Goal: Task Accomplishment & Management: Manage account settings

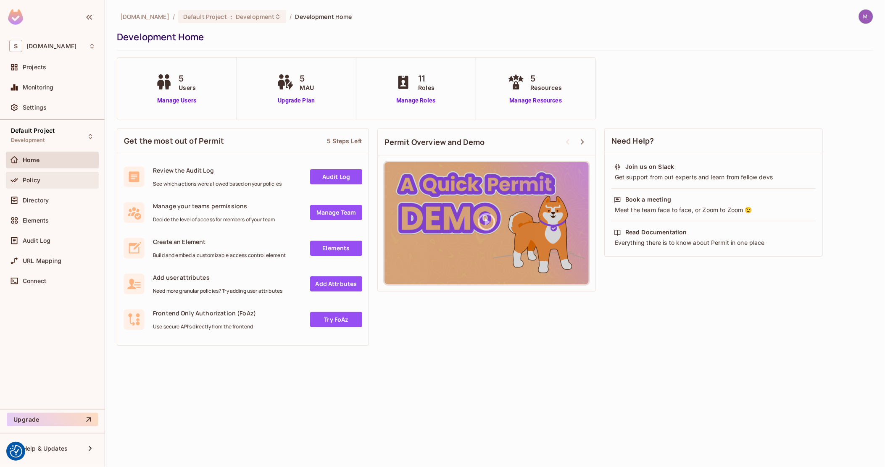
click at [44, 177] on div "Policy" at bounding box center [59, 180] width 73 height 7
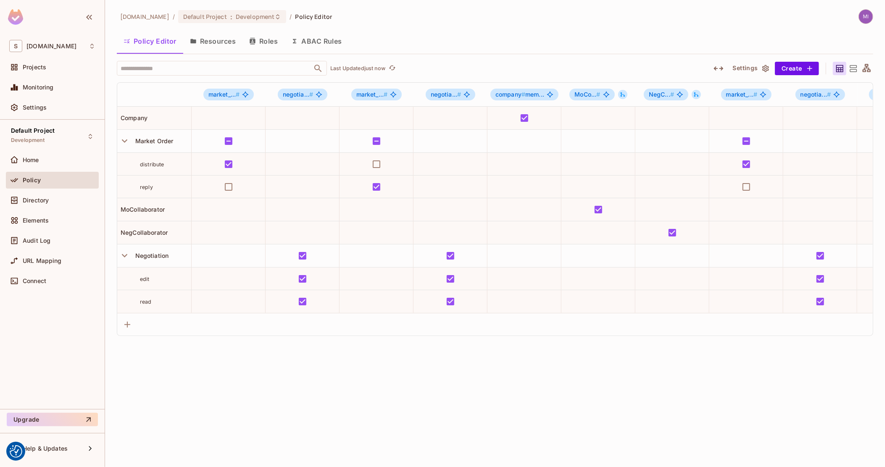
click at [716, 68] on icon "button" at bounding box center [719, 68] width 10 height 4
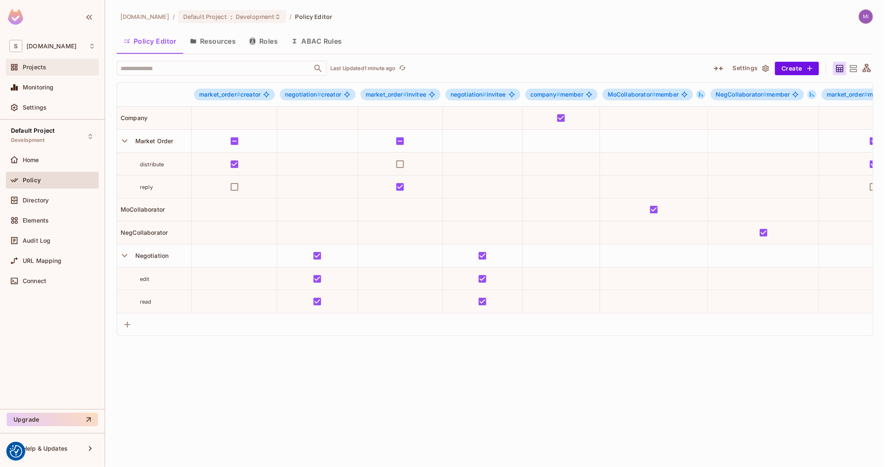
click at [47, 70] on div "Projects" at bounding box center [59, 67] width 73 height 7
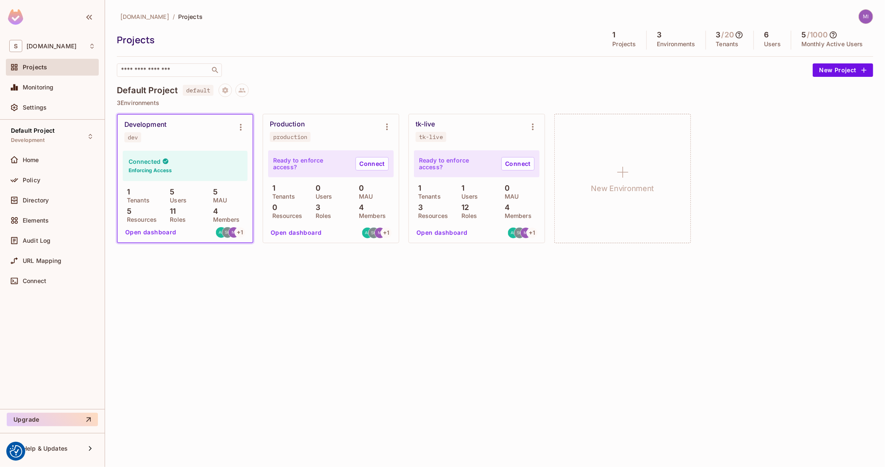
click at [153, 235] on button "Open dashboard" at bounding box center [151, 232] width 58 height 13
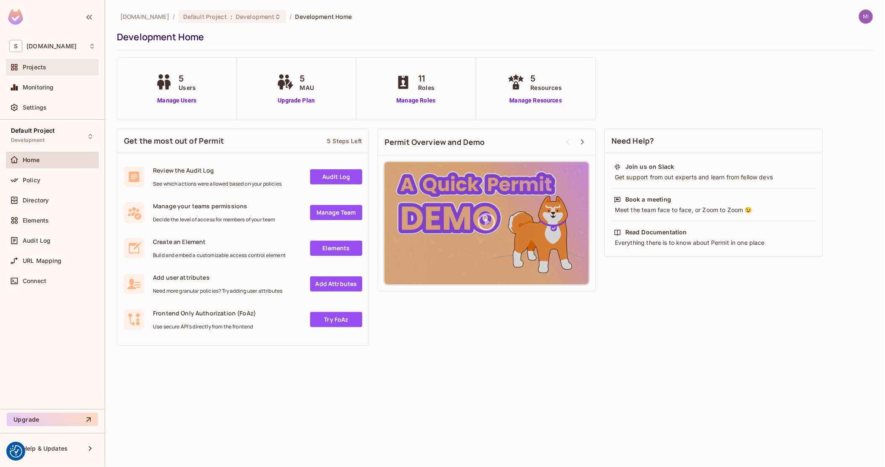
click at [45, 69] on span "Projects" at bounding box center [35, 67] width 24 height 7
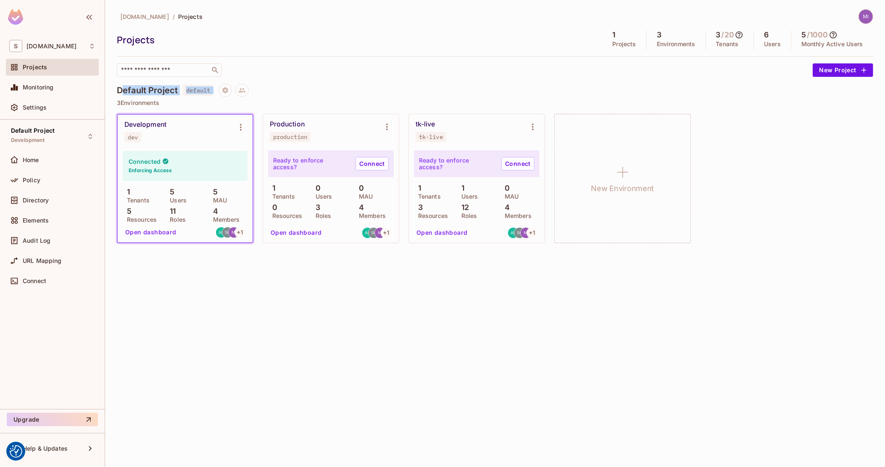
drag, startPoint x: 121, startPoint y: 86, endPoint x: 267, endPoint y: 88, distance: 145.8
click at [245, 88] on div "Default Project default" at bounding box center [495, 90] width 756 height 13
click at [290, 90] on div "Default Project default" at bounding box center [495, 90] width 756 height 13
click at [134, 235] on button "Open dashboard" at bounding box center [151, 232] width 58 height 13
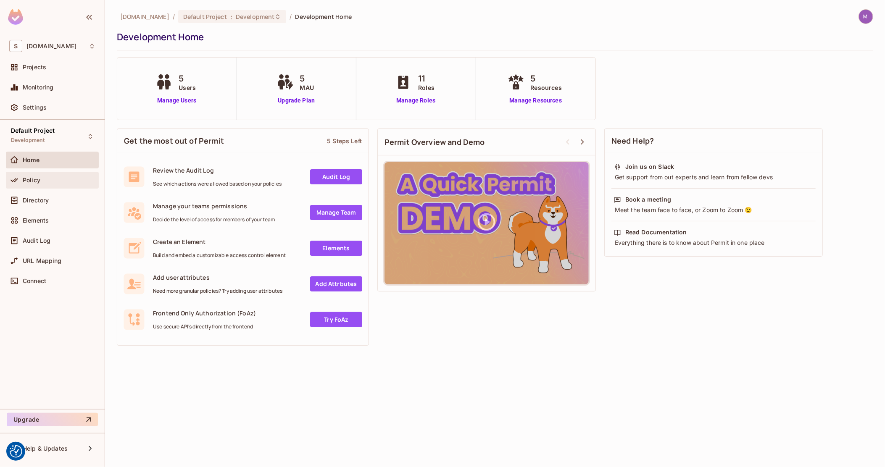
click at [72, 187] on div "Policy" at bounding box center [52, 180] width 93 height 17
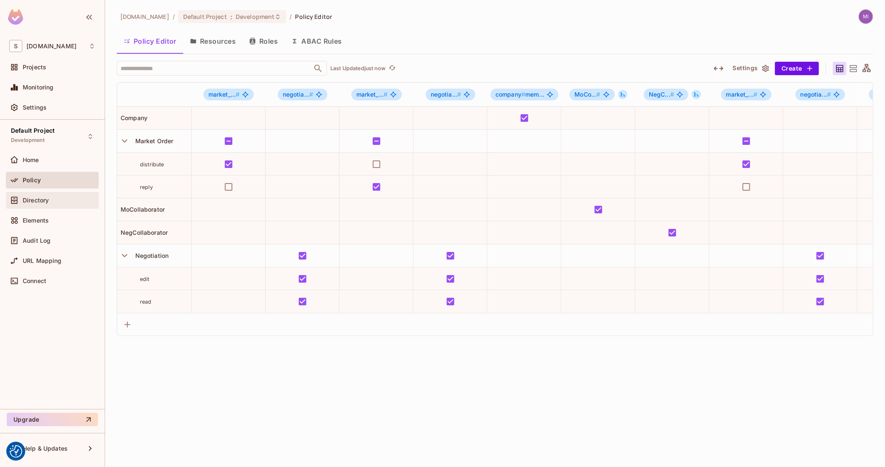
click at [49, 202] on span "Directory" at bounding box center [36, 200] width 26 height 7
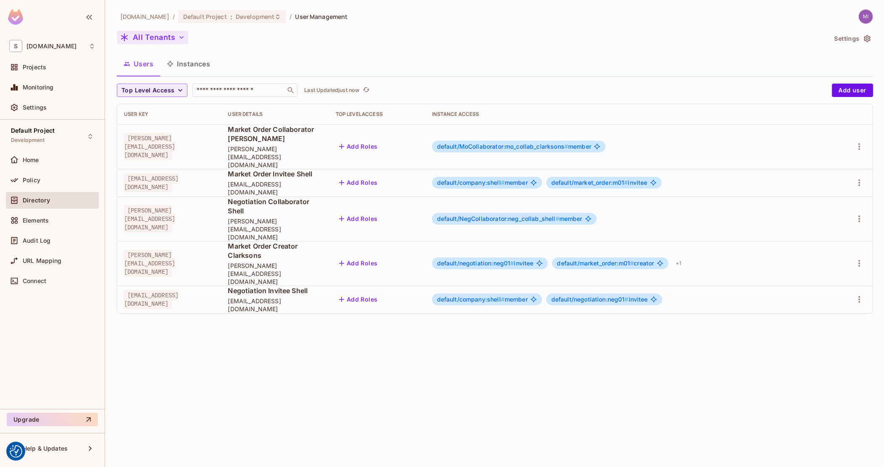
click at [160, 40] on button "All Tenants" at bounding box center [152, 37] width 71 height 13
click at [50, 65] on div at bounding box center [442, 233] width 885 height 467
click at [65, 67] on div "Projects" at bounding box center [59, 67] width 73 height 7
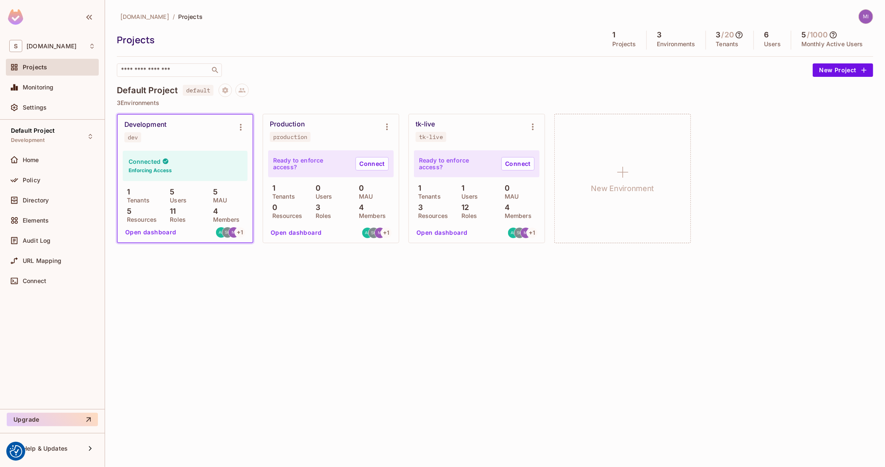
click at [737, 34] on icon at bounding box center [739, 35] width 7 height 7
click at [756, 78] on p "This Month" at bounding box center [765, 81] width 32 height 7
click at [809, 32] on div at bounding box center [442, 233] width 885 height 467
click at [172, 235] on button "Open dashboard" at bounding box center [151, 232] width 58 height 13
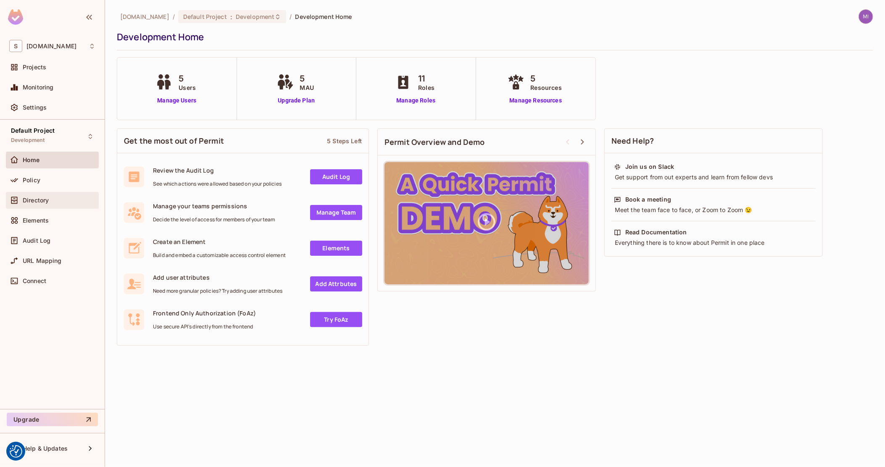
click at [34, 194] on div "Directory" at bounding box center [52, 200] width 93 height 17
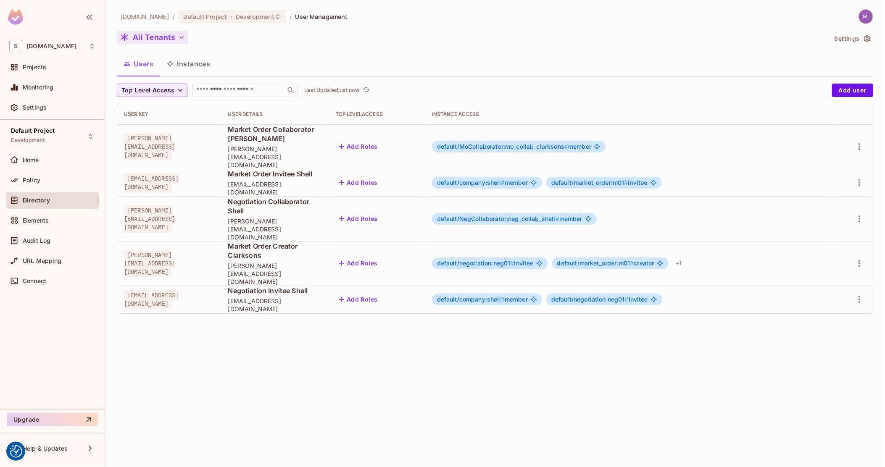
click at [152, 44] on button "All Tenants" at bounding box center [152, 37] width 71 height 13
click at [153, 120] on span "Create New" at bounding box center [180, 116] width 93 height 7
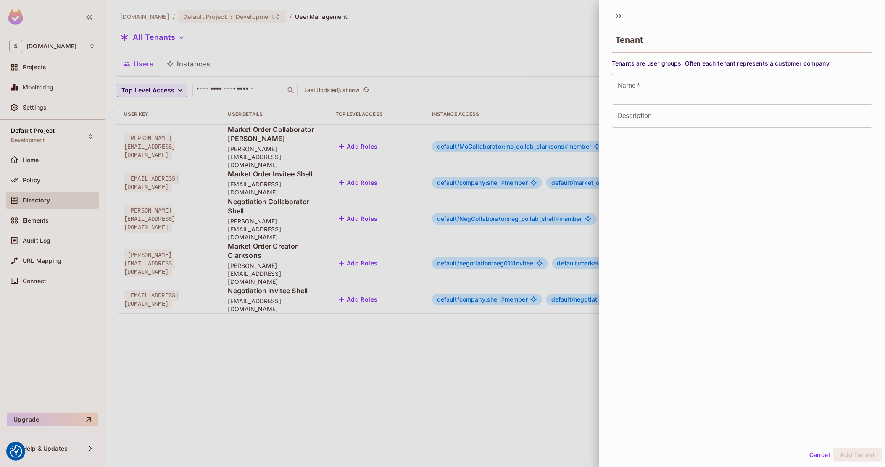
click at [662, 82] on input "Name   *" at bounding box center [742, 86] width 261 height 24
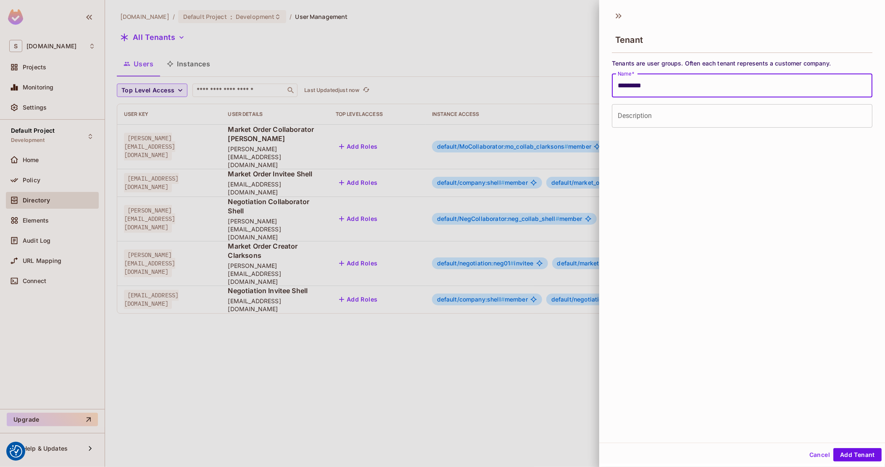
type input "*********"
click at [729, 219] on div "Tenant Tenants are user groups. Often each tenant represents a customer company…" at bounding box center [742, 224] width 286 height 437
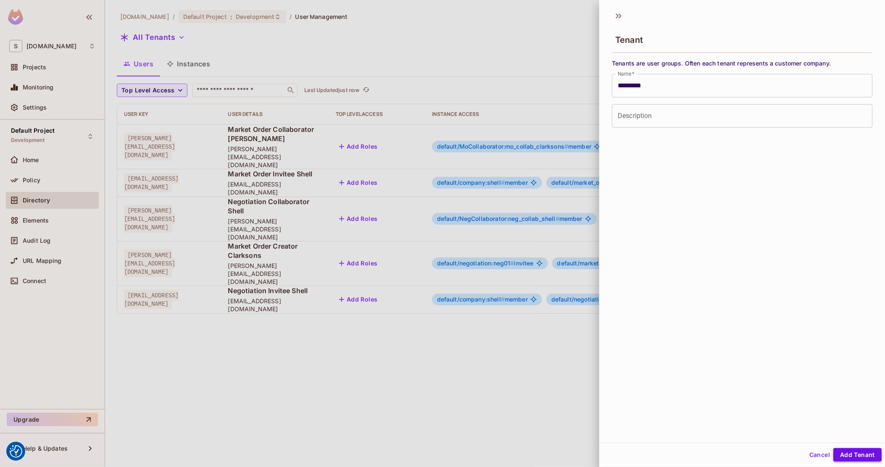
click at [848, 456] on button "Add Tenant" at bounding box center [857, 454] width 48 height 13
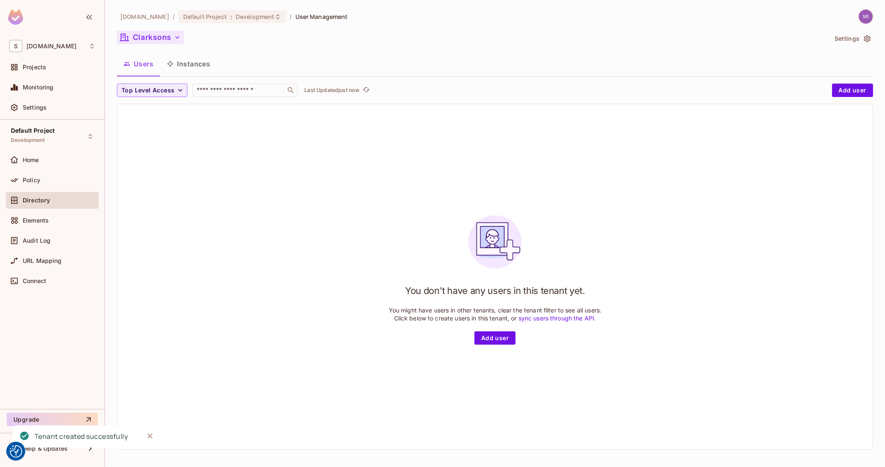
click at [166, 41] on button "Clarksons" at bounding box center [150, 37] width 67 height 13
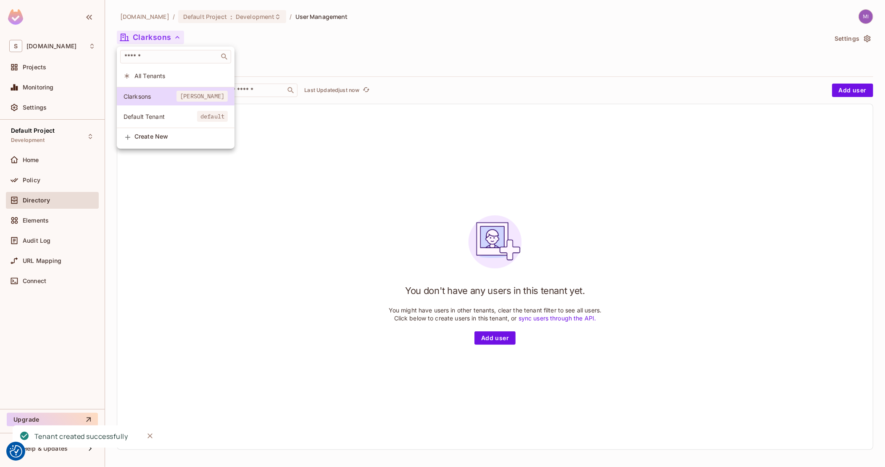
click at [338, 37] on div at bounding box center [442, 233] width 885 height 467
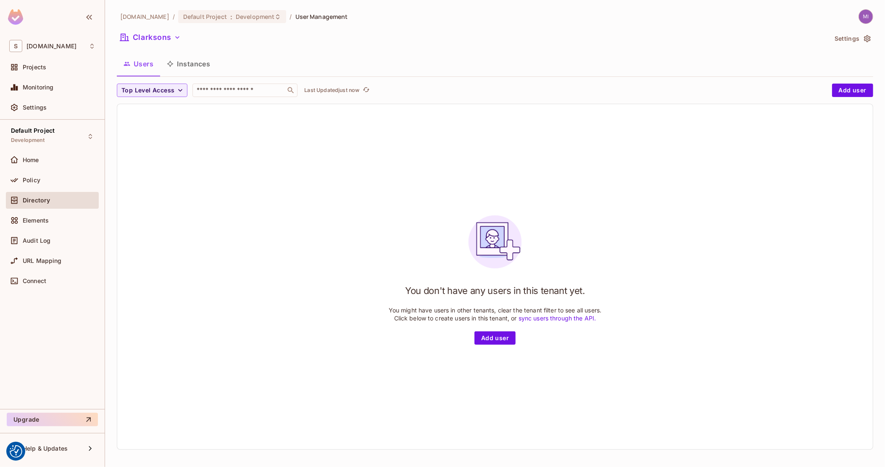
click at [192, 71] on button "Instances" at bounding box center [188, 63] width 57 height 21
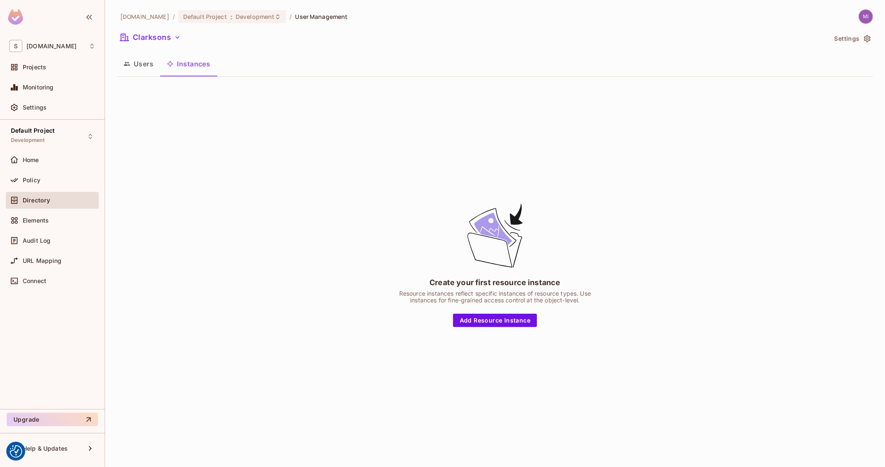
click at [128, 68] on button "Users" at bounding box center [138, 63] width 43 height 21
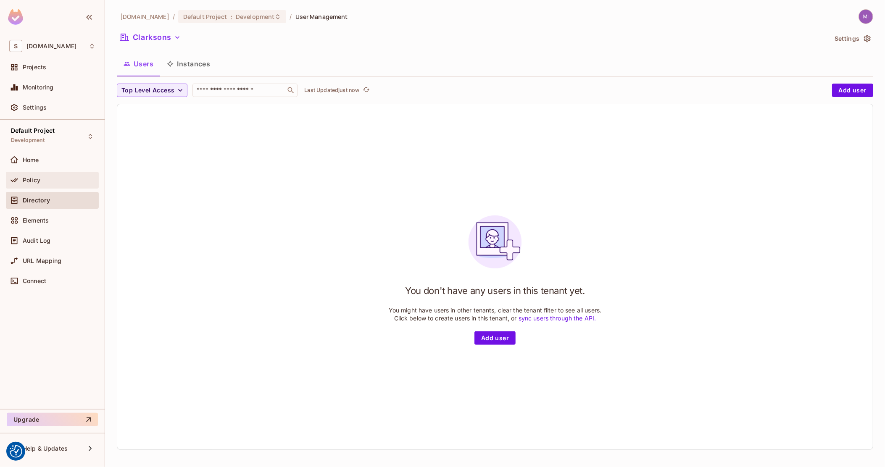
click at [56, 179] on div "Policy" at bounding box center [59, 180] width 73 height 7
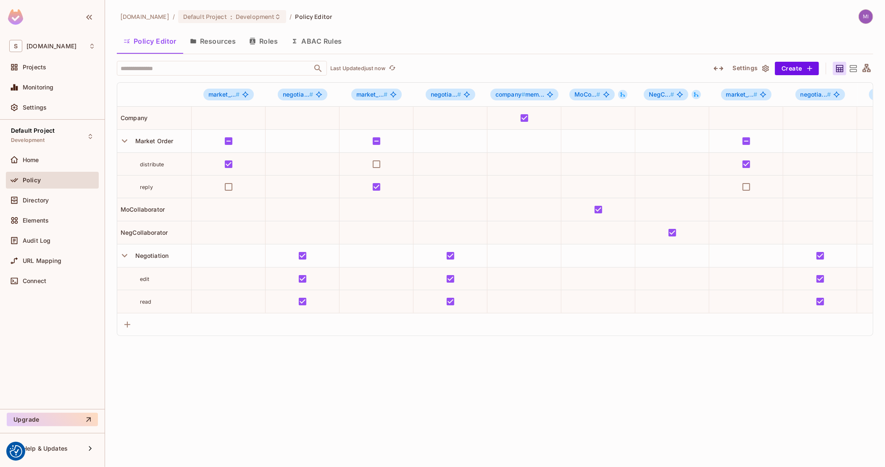
click at [378, 74] on div "​ Last Updated just now" at bounding box center [408, 68] width 583 height 15
click at [212, 49] on button "Resources" at bounding box center [212, 41] width 59 height 21
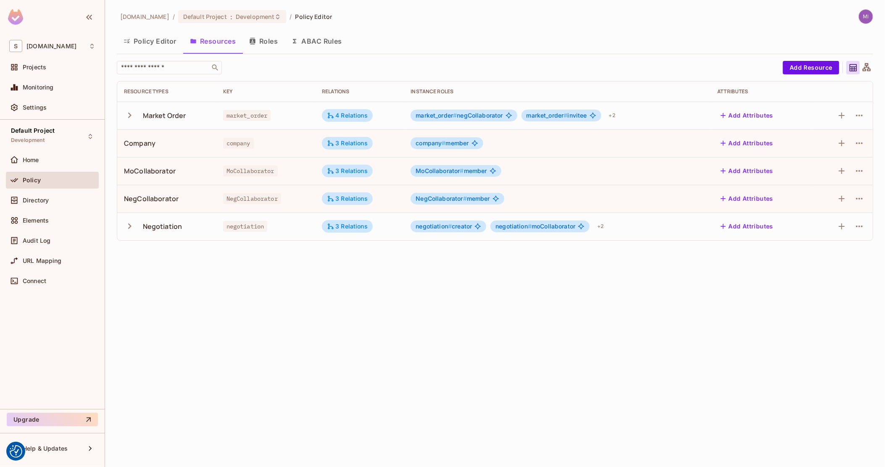
click at [260, 41] on button "Roles" at bounding box center [263, 41] width 42 height 21
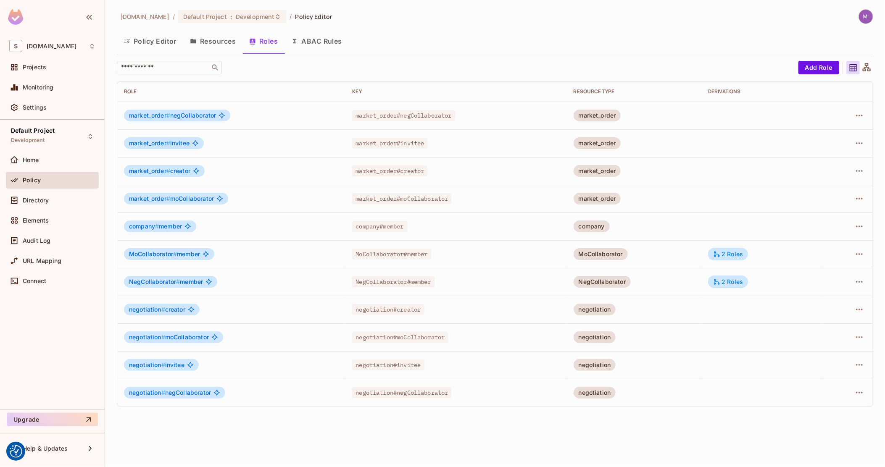
click at [140, 43] on button "Policy Editor" at bounding box center [150, 41] width 66 height 21
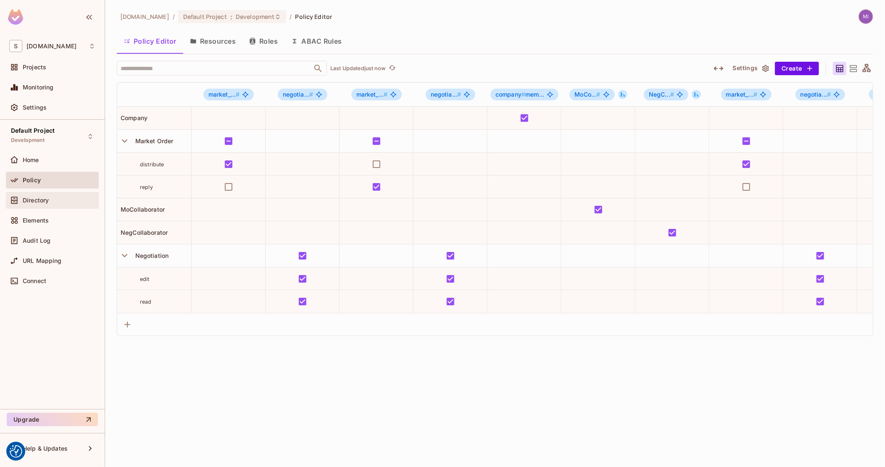
click at [38, 206] on div "Directory" at bounding box center [52, 200] width 93 height 17
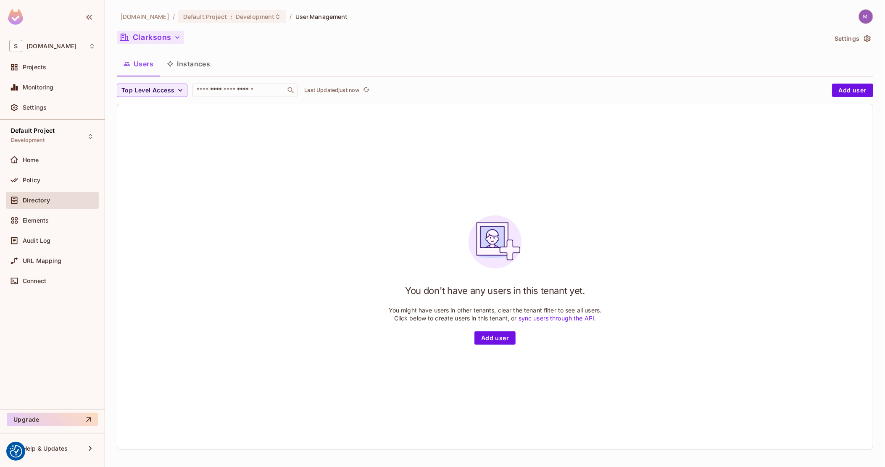
click at [180, 39] on icon "button" at bounding box center [177, 37] width 8 height 8
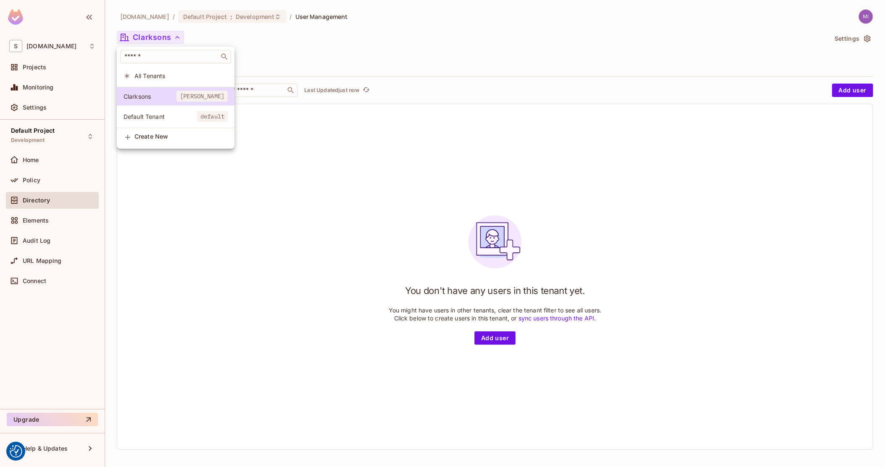
click at [392, 35] on div at bounding box center [442, 233] width 885 height 467
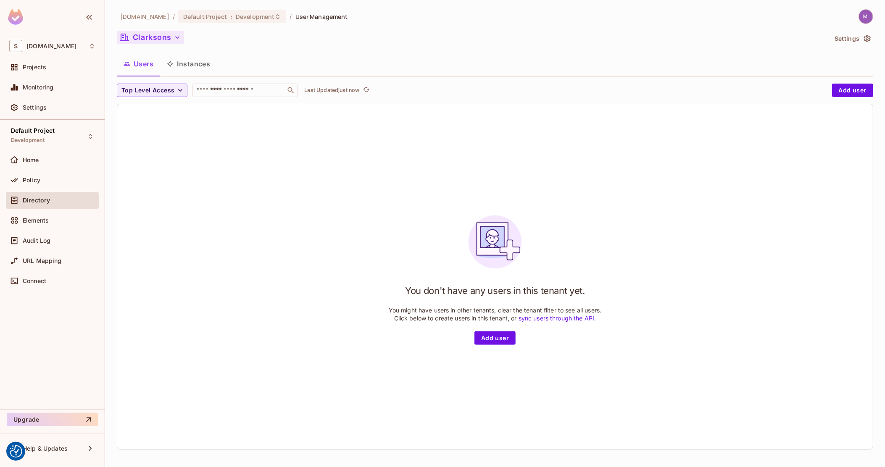
click at [189, 63] on button "Instances" at bounding box center [188, 63] width 57 height 21
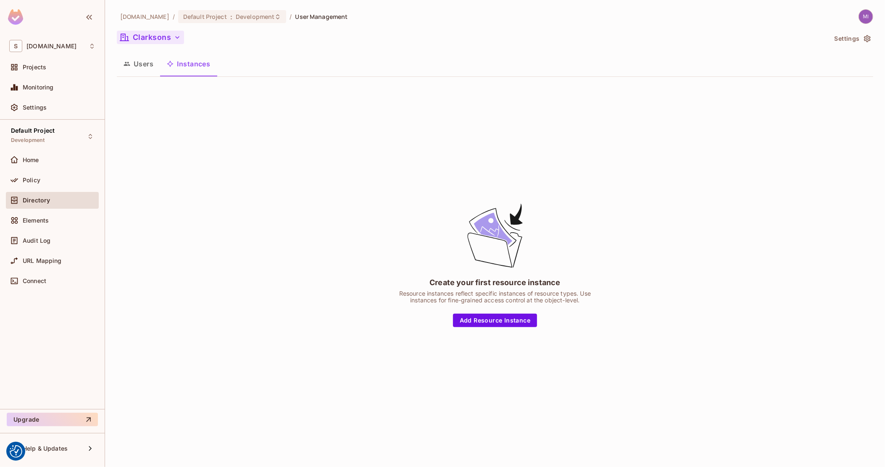
click at [137, 63] on button "Users" at bounding box center [138, 63] width 43 height 21
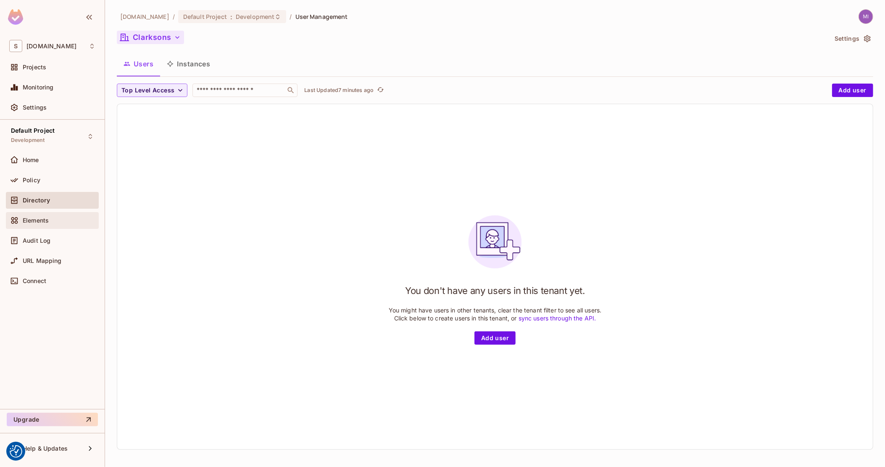
click at [32, 225] on div "Elements" at bounding box center [52, 220] width 93 height 17
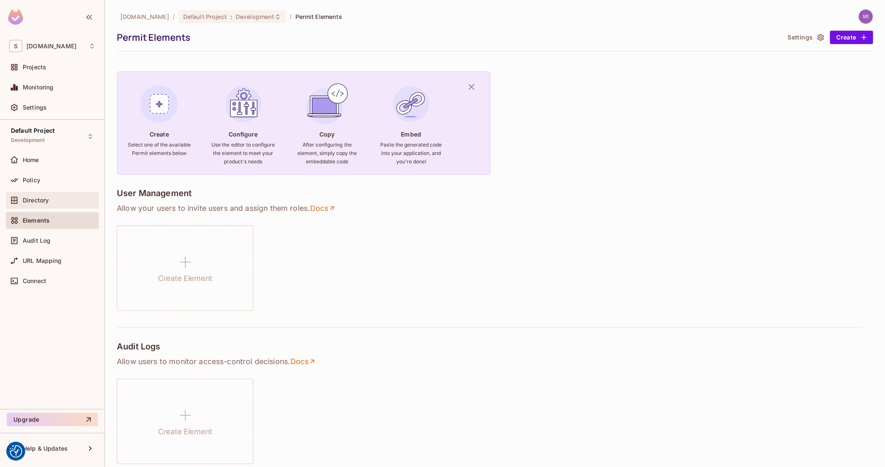
click at [42, 208] on div "Directory" at bounding box center [52, 200] width 93 height 17
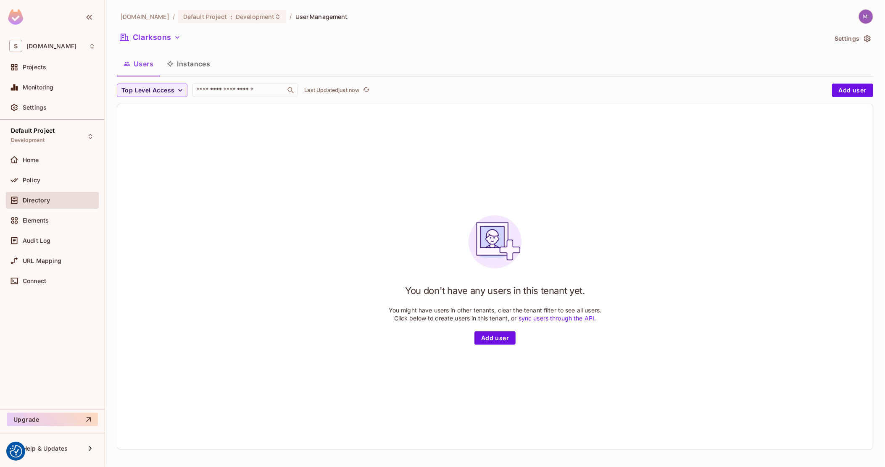
click at [210, 64] on button "Instances" at bounding box center [188, 63] width 57 height 21
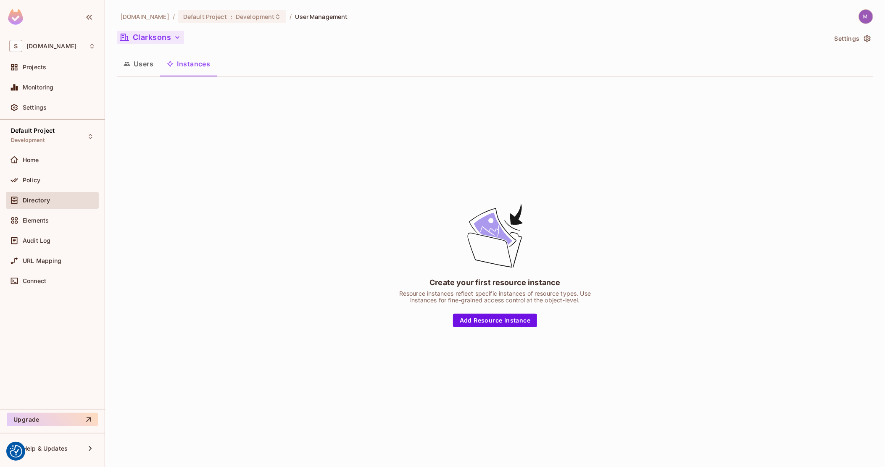
click at [169, 41] on button "Clarksons" at bounding box center [150, 37] width 67 height 13
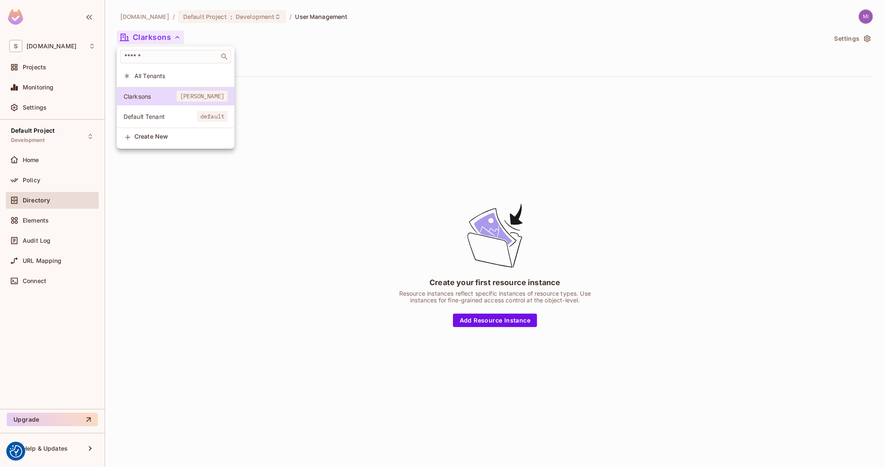
click at [155, 116] on span "Default Tenant" at bounding box center [161, 117] width 74 height 8
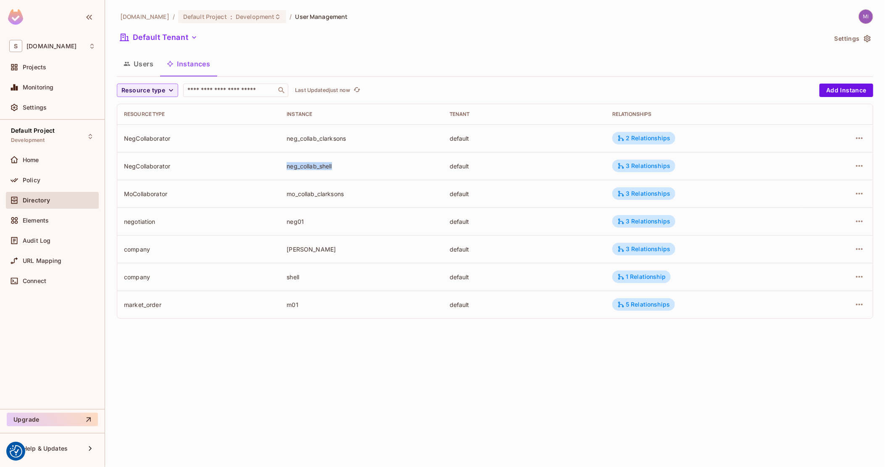
drag, startPoint x: 287, startPoint y: 165, endPoint x: 347, endPoint y: 163, distance: 59.3
click at [347, 163] on div "neg_collab_shell" at bounding box center [361, 166] width 149 height 8
click at [320, 144] on td "neg_collab_clarksons" at bounding box center [361, 138] width 163 height 28
drag, startPoint x: 285, startPoint y: 304, endPoint x: 299, endPoint y: 306, distance: 14.1
click at [299, 306] on td "m01" at bounding box center [361, 305] width 163 height 28
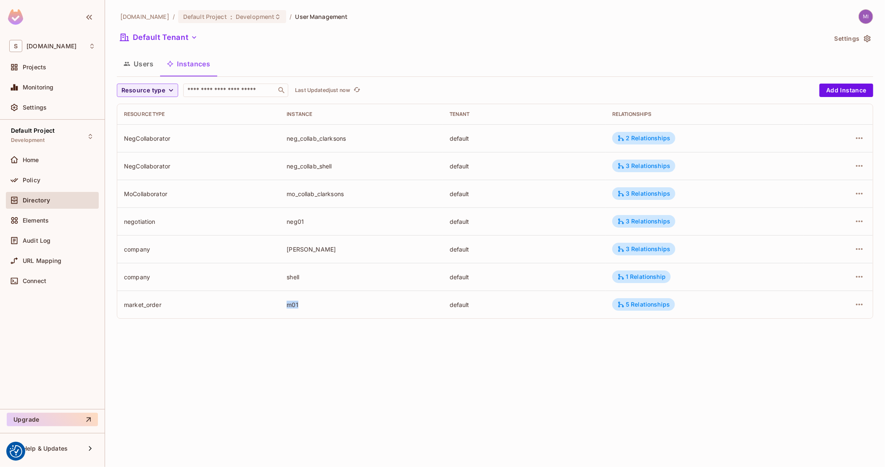
click at [302, 308] on div "m01" at bounding box center [361, 305] width 149 height 8
drag, startPoint x: 363, startPoint y: 199, endPoint x: 288, endPoint y: 198, distance: 75.2
click at [288, 198] on td "mo_collab_clarksons" at bounding box center [361, 194] width 163 height 28
click at [285, 138] on td "neg_collab_clarksons" at bounding box center [361, 138] width 163 height 28
click at [655, 198] on div "3 Relationships" at bounding box center [643, 193] width 63 height 13
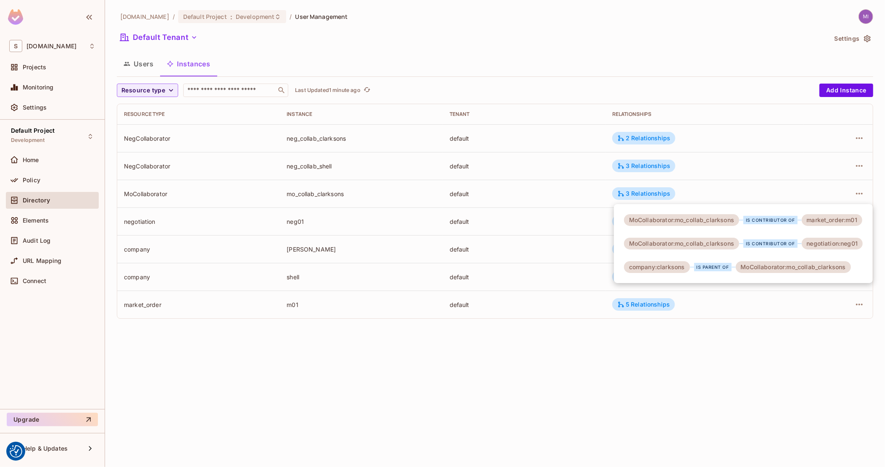
click at [126, 55] on div at bounding box center [442, 233] width 885 height 467
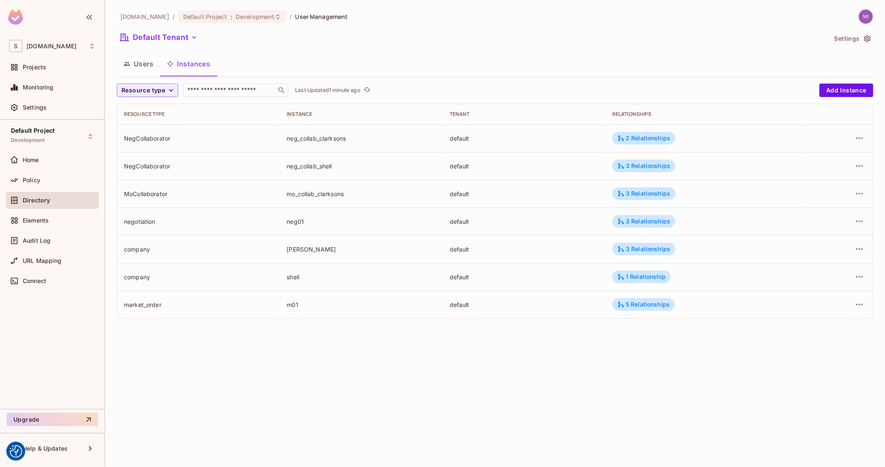
click at [132, 60] on button "Users" at bounding box center [138, 63] width 43 height 21
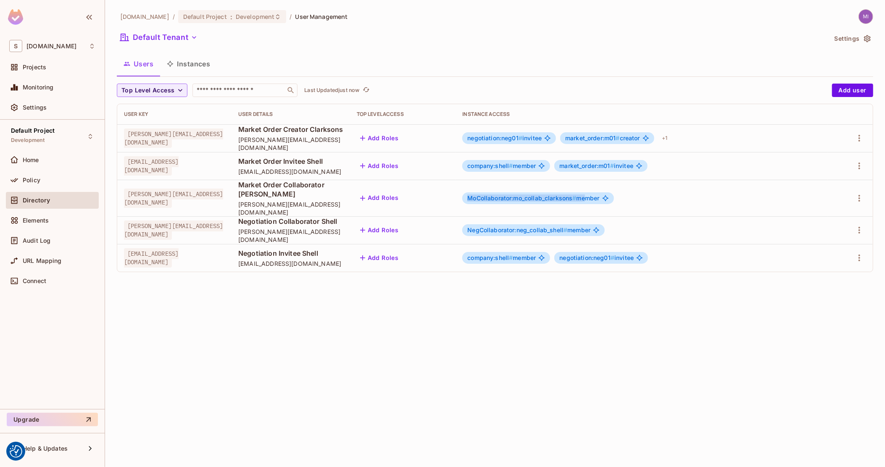
drag, startPoint x: 499, startPoint y: 195, endPoint x: 615, endPoint y: 191, distance: 115.7
click at [599, 195] on span "MoCollaborator:mo_collab_clarksons # member" at bounding box center [533, 198] width 132 height 7
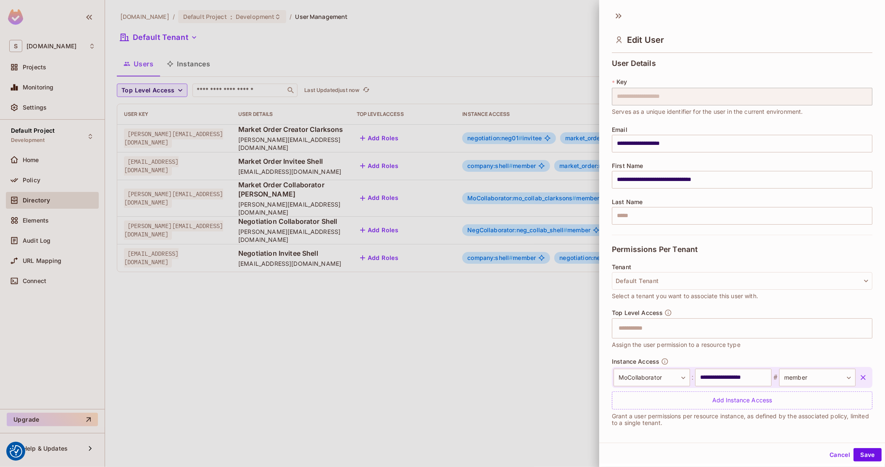
click at [546, 196] on div at bounding box center [442, 233] width 885 height 467
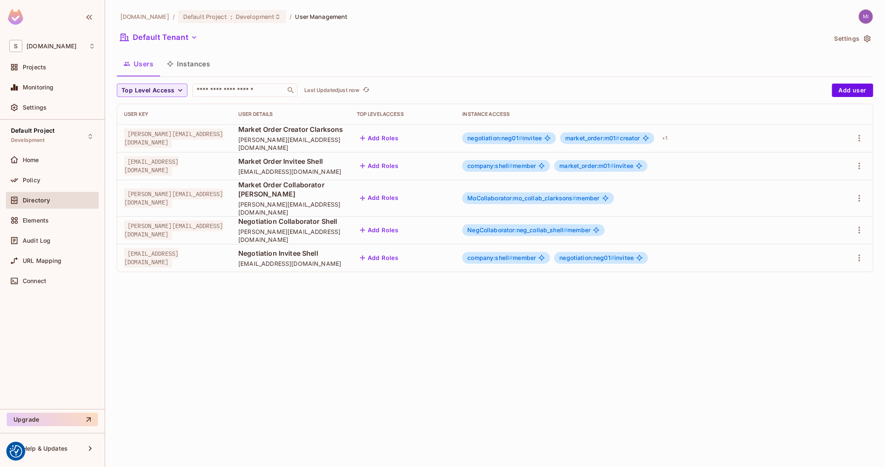
click at [408, 381] on div "sea.live / Default Project : Development / User Management Default Tenant Setti…" at bounding box center [495, 233] width 780 height 467
click at [43, 71] on div "Projects" at bounding box center [52, 67] width 86 height 10
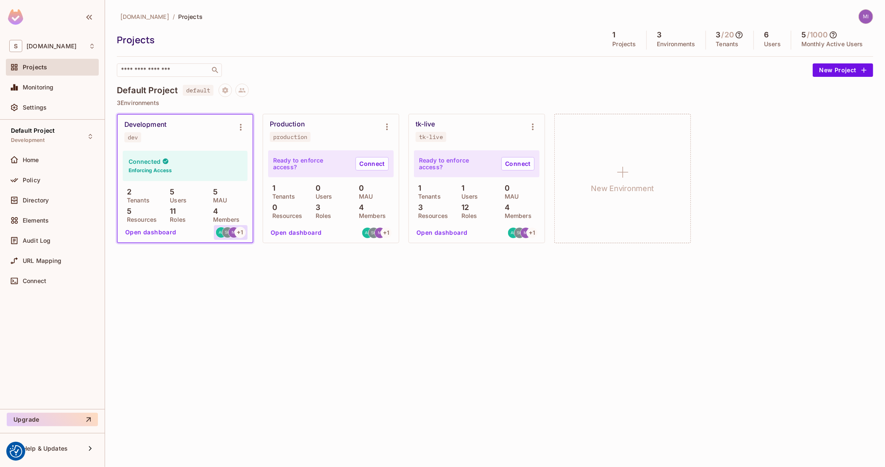
click at [236, 234] on div "+ 1" at bounding box center [240, 232] width 11 height 11
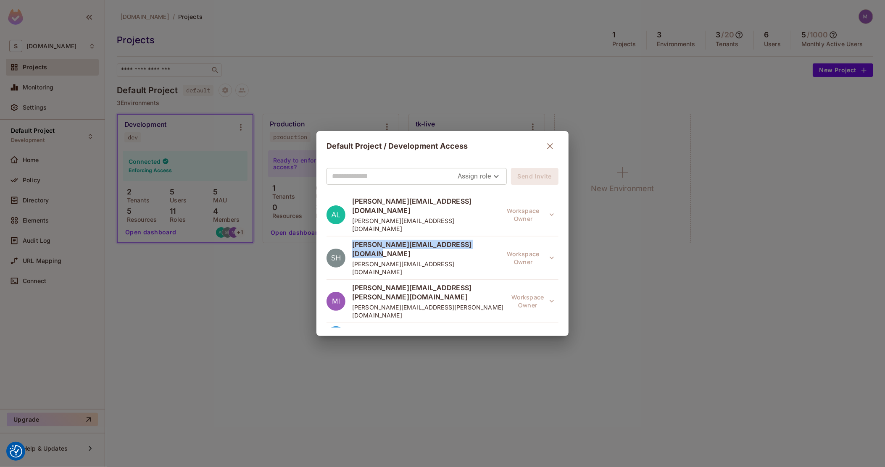
drag, startPoint x: 488, startPoint y: 228, endPoint x: 352, endPoint y: 223, distance: 135.8
click at [352, 240] on span "shyamalan.chemmery@testshipping.com" at bounding box center [425, 249] width 146 height 18
copy span "shyamalan.chemmery@testshipping.com"
click at [556, 146] on button "button" at bounding box center [550, 146] width 17 height 17
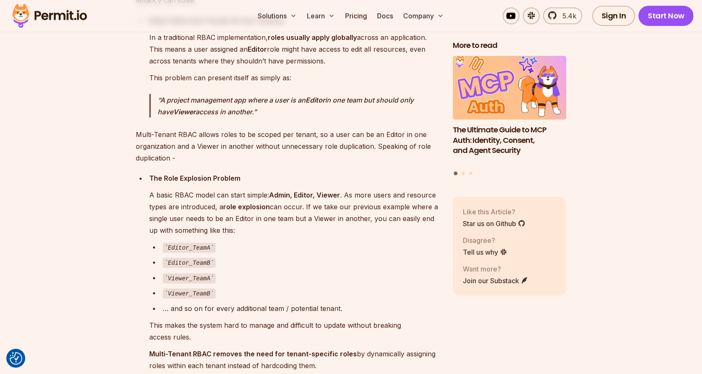
scroll to position [1303, 0]
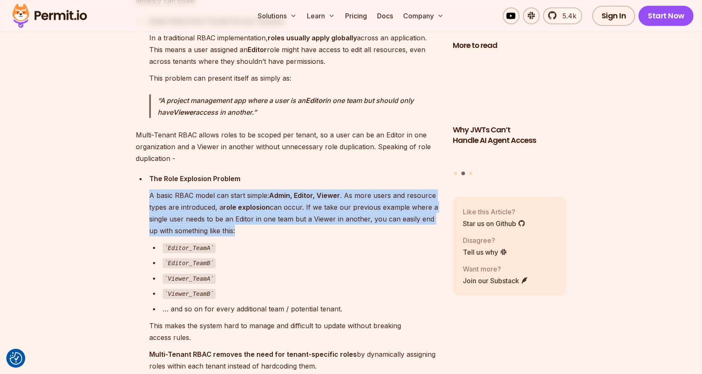
drag, startPoint x: 322, startPoint y: 171, endPoint x: 263, endPoint y: 236, distance: 87.8
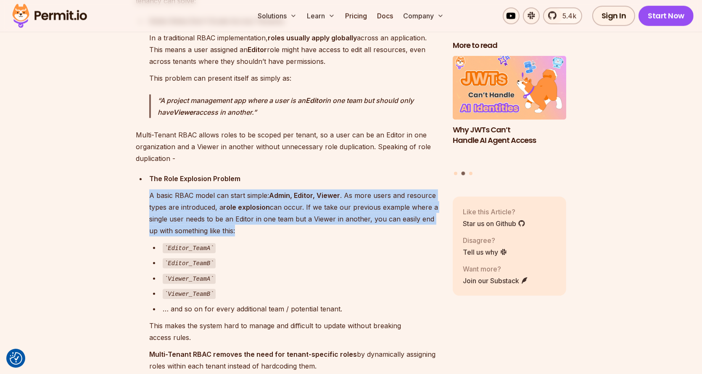
click at [263, 236] on li "The Role Explosion Problem A basic RBAC model can start simple: Admin, Editor, …" at bounding box center [293, 272] width 293 height 199
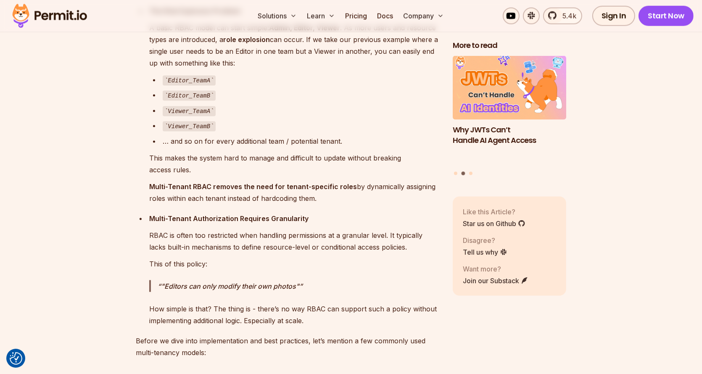
scroll to position [1471, 0]
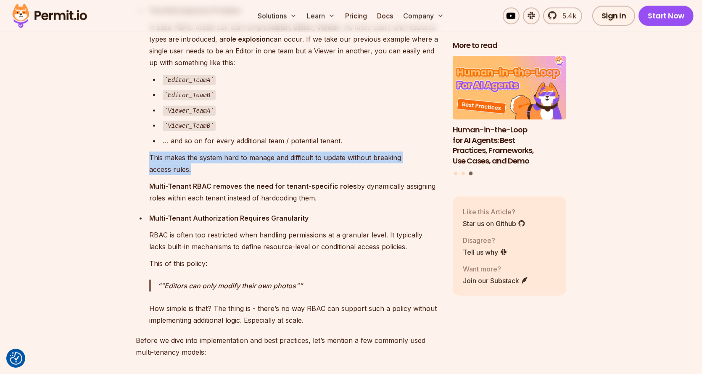
drag, startPoint x: 408, startPoint y: 140, endPoint x: 382, endPoint y: 166, distance: 36.8
click at [382, 166] on li "The Role Explosion Problem A basic RBAC model can start simple: Admin, Editor, …" at bounding box center [293, 104] width 293 height 199
click at [382, 166] on p "This makes the system hard to manage and difficult to update without breaking a…" at bounding box center [294, 164] width 290 height 24
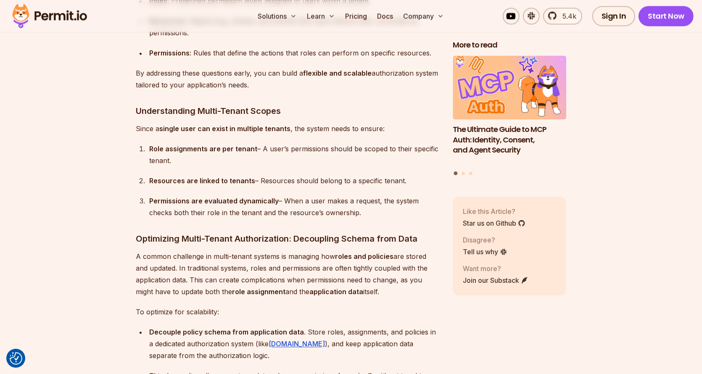
scroll to position [2311, 0]
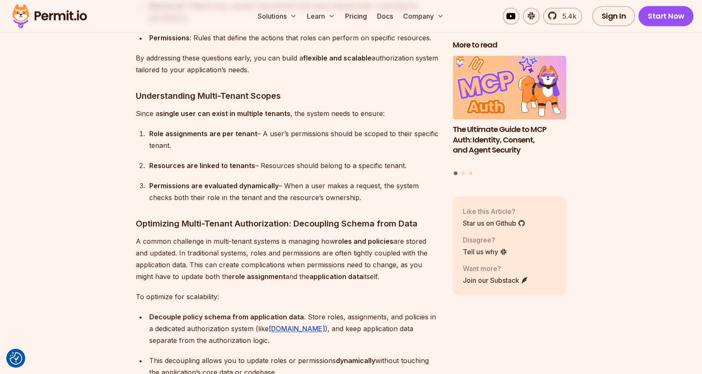
drag, startPoint x: 120, startPoint y: 105, endPoint x: 390, endPoint y: 191, distance: 283.5
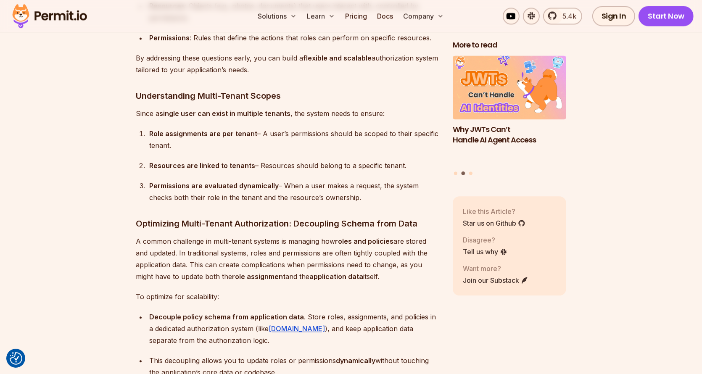
click at [139, 110] on p "Since a single user can exist in multiple tenants , the system needs to ensure:" at bounding box center [287, 114] width 303 height 12
drag, startPoint x: 145, startPoint y: 128, endPoint x: 253, endPoint y: 130, distance: 108.4
click at [253, 130] on li "Role assignments are per tenant – A user’s permissions should be scoped to thei…" at bounding box center [293, 140] width 293 height 24
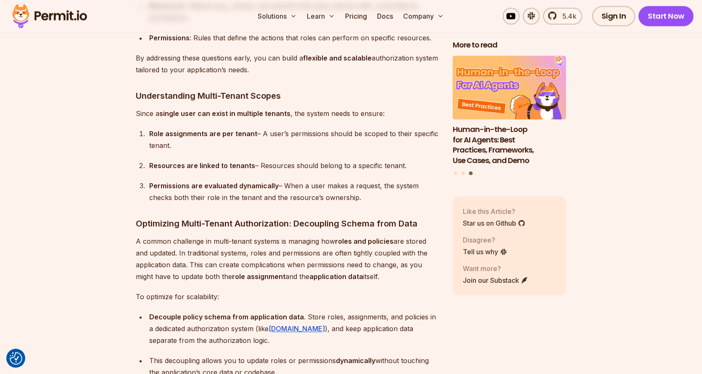
click at [262, 128] on div "Role assignments are per tenant – A user’s permissions should be scoped to thei…" at bounding box center [294, 140] width 290 height 24
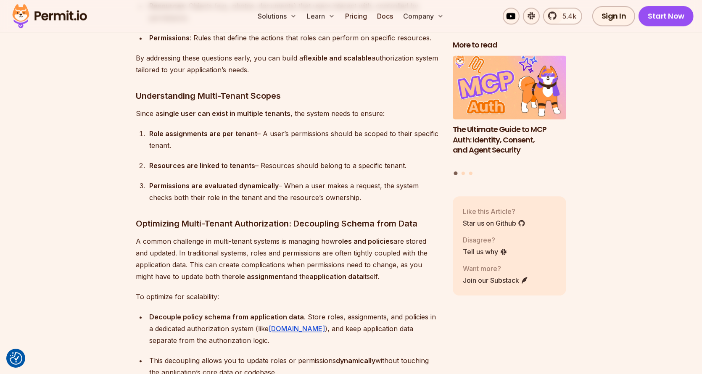
drag, startPoint x: 274, startPoint y: 144, endPoint x: 251, endPoint y: 160, distance: 28.0
click at [251, 160] on ol "Role assignments are per tenant – A user’s permissions should be scoped to thei…" at bounding box center [287, 166] width 303 height 76
click at [166, 161] on strong "Resources are linked to tenants" at bounding box center [202, 165] width 106 height 8
click at [147, 163] on li "Resources are linked to tenants – Resources should belong to a specific tenant." at bounding box center [293, 166] width 293 height 12
drag, startPoint x: 139, startPoint y: 163, endPoint x: 251, endPoint y: 160, distance: 112.7
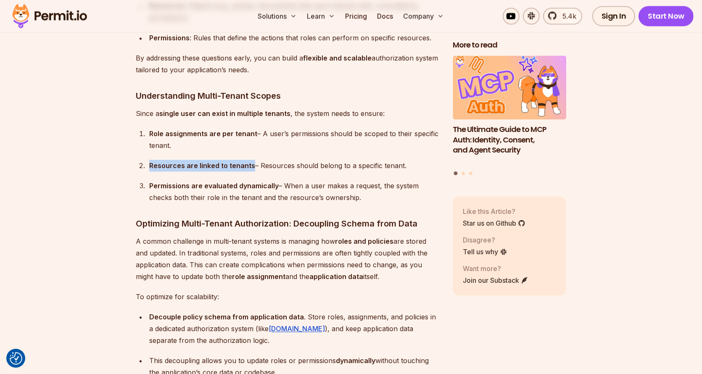
click at [250, 161] on li "Resources are linked to tenants – Resources should belong to a specific tenant." at bounding box center [293, 166] width 293 height 12
click at [249, 161] on strong "Resources are linked to tenants" at bounding box center [202, 165] width 106 height 8
click at [231, 161] on strong "Resources are linked to tenants" at bounding box center [202, 165] width 106 height 8
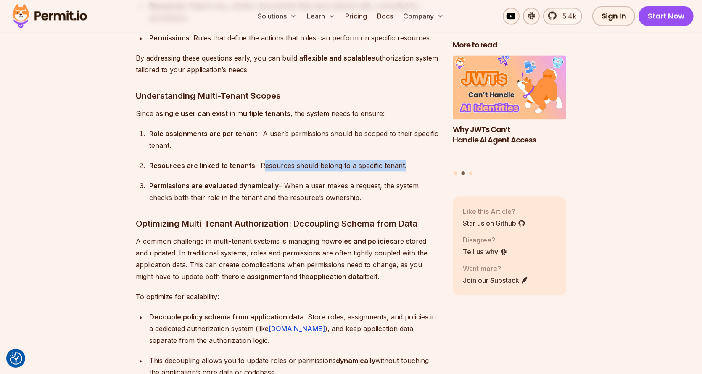
drag, startPoint x: 258, startPoint y: 159, endPoint x: 400, endPoint y: 163, distance: 142.5
click at [400, 163] on div "Resources are linked to tenants – Resources should belong to a specific tenant." at bounding box center [294, 166] width 290 height 12
click at [403, 162] on div "Resources are linked to tenants – Resources should belong to a specific tenant." at bounding box center [294, 166] width 290 height 12
drag, startPoint x: 378, startPoint y: 192, endPoint x: 144, endPoint y: 177, distance: 235.0
click at [147, 180] on li "Permissions are evaluated dynamically – When a user makes a request, the system…" at bounding box center [293, 192] width 293 height 24
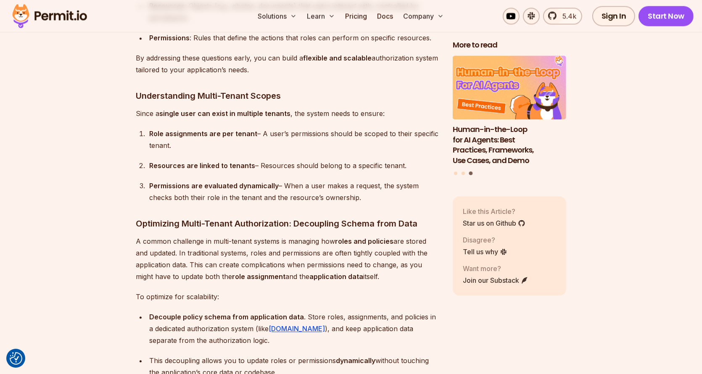
click at [147, 180] on li "Permissions are evaluated dynamically – When a user makes a request, the system…" at bounding box center [293, 192] width 293 height 24
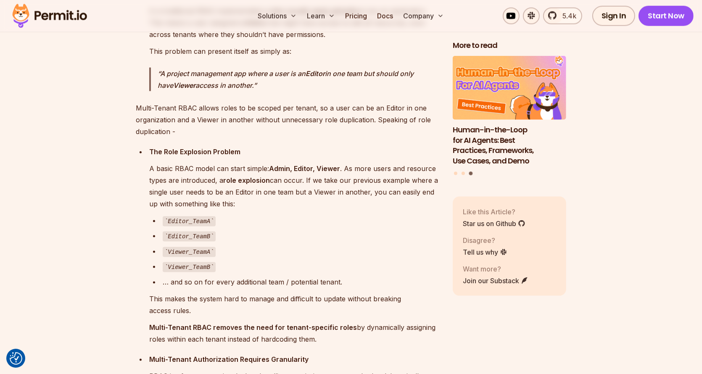
scroll to position [1345, 0]
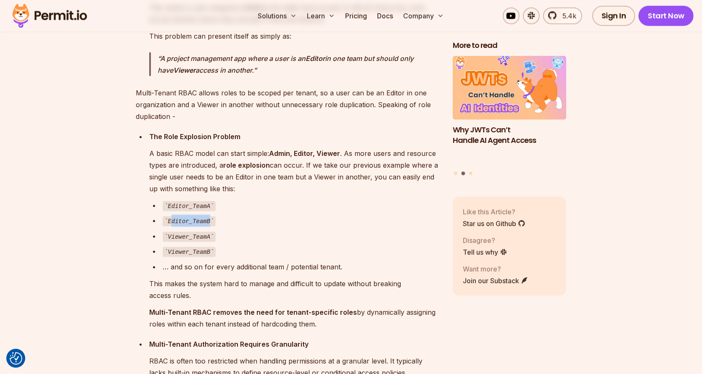
drag, startPoint x: 171, startPoint y: 215, endPoint x: 207, endPoint y: 218, distance: 36.2
click at [207, 218] on code "Editor_TeamB" at bounding box center [189, 221] width 53 height 10
click at [257, 217] on div "Editor_TeamB" at bounding box center [301, 221] width 277 height 12
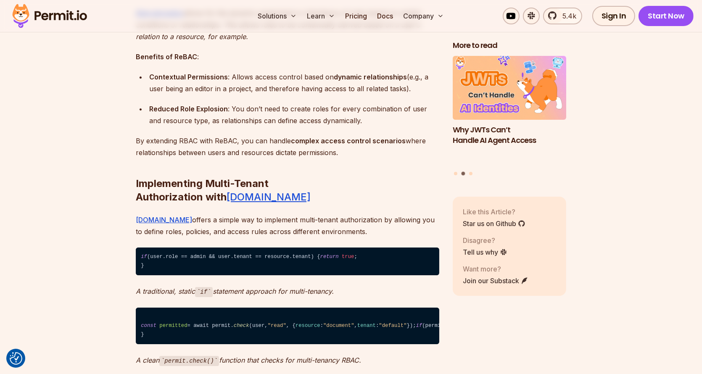
scroll to position [4035, 0]
